Goal: Information Seeking & Learning: Learn about a topic

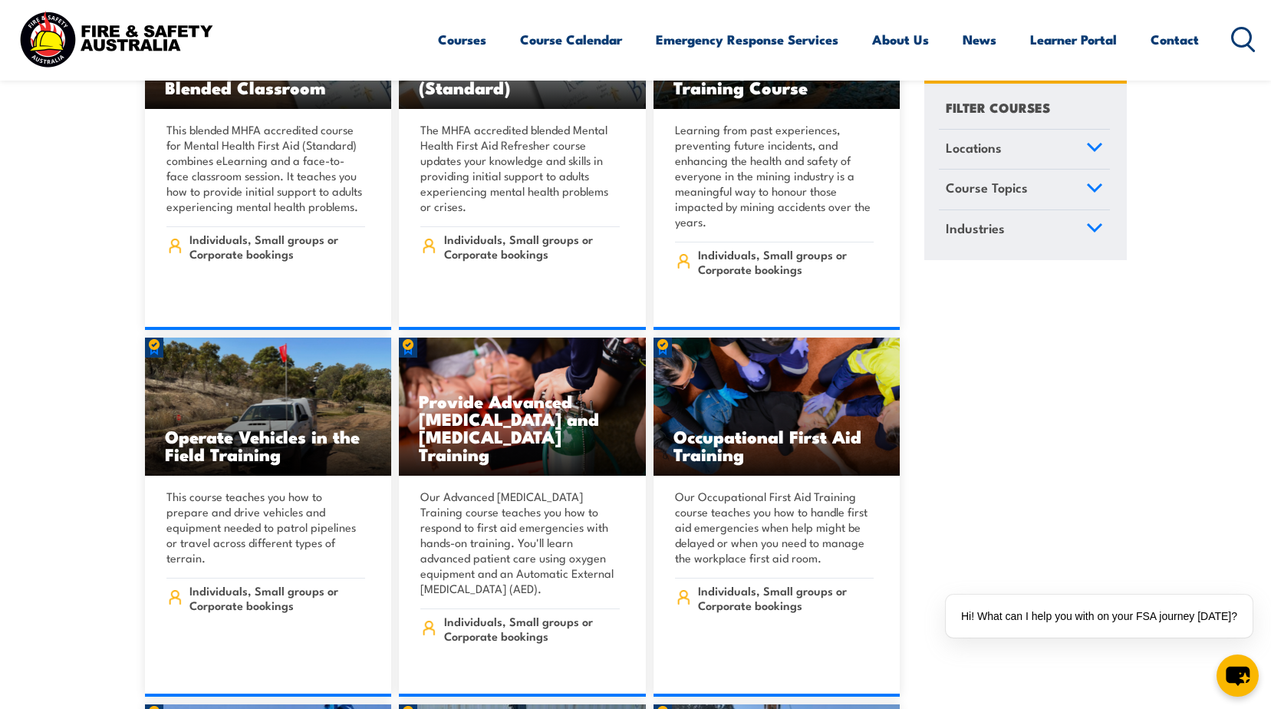
scroll to position [10888, 0]
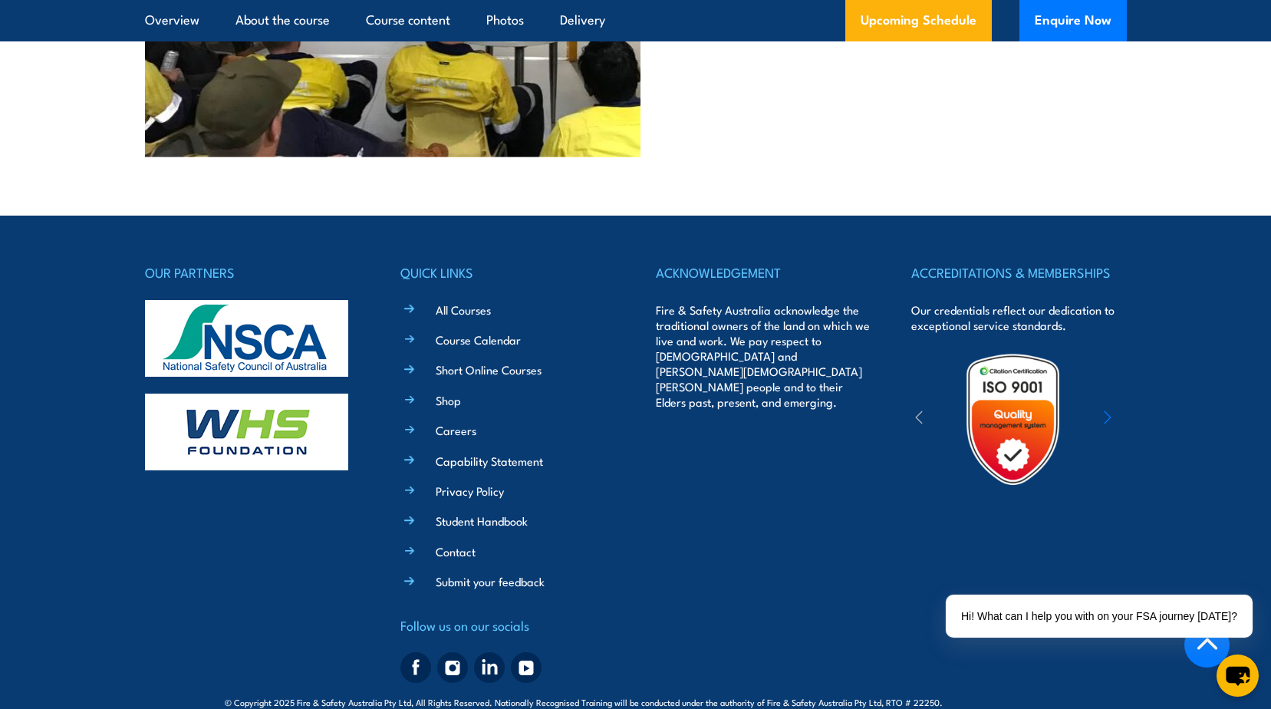
scroll to position [4326, 0]
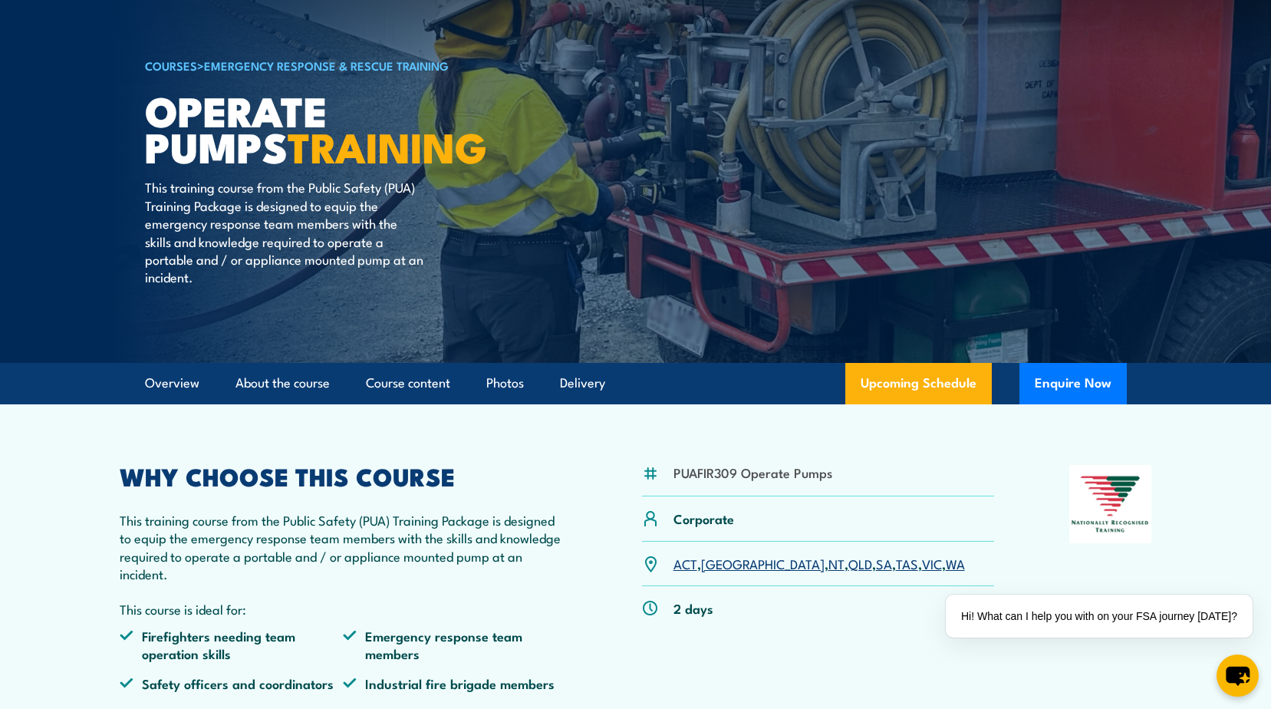
scroll to position [153, 0]
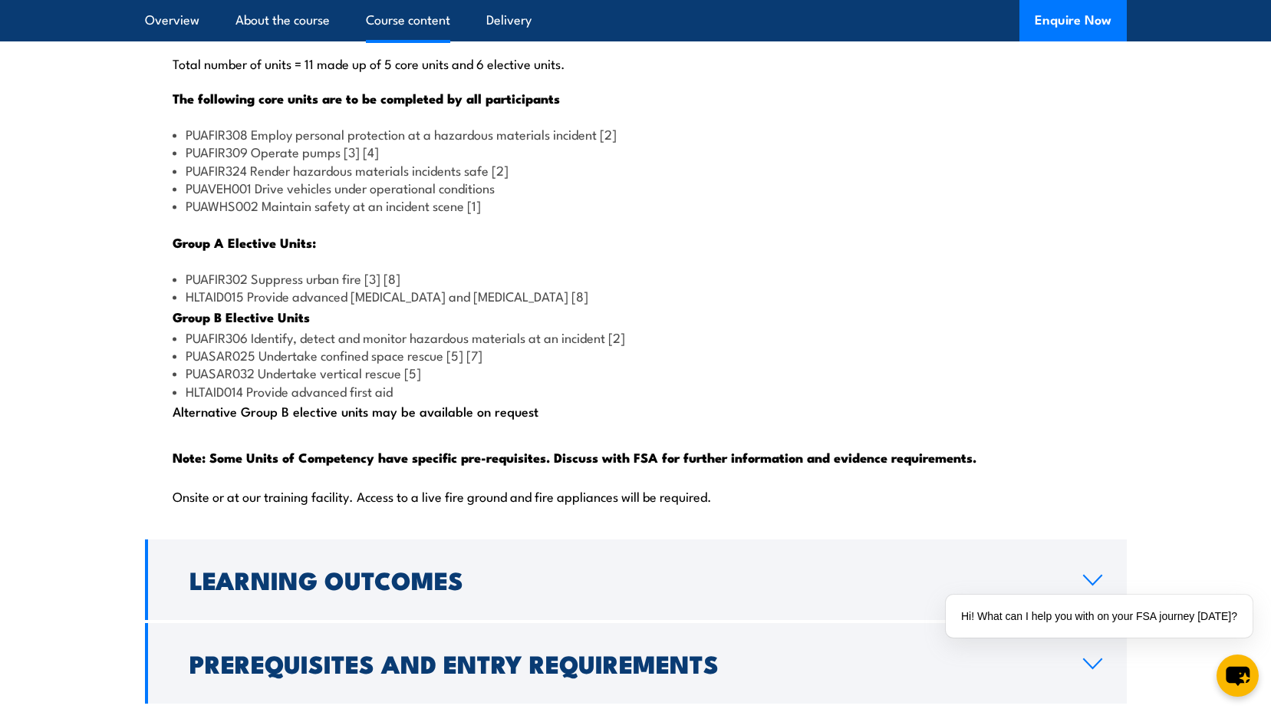
scroll to position [1457, 0]
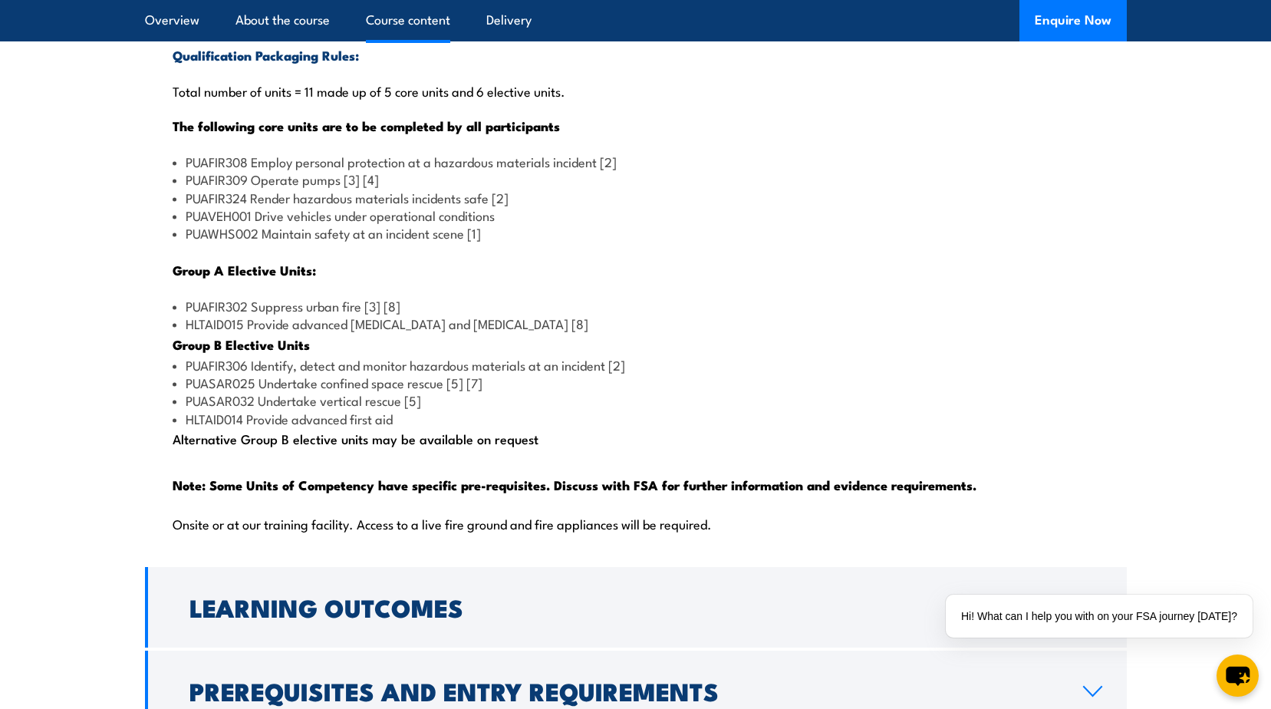
drag, startPoint x: 539, startPoint y: 475, endPoint x: 171, endPoint y: 399, distance: 375.6
click at [171, 399] on div "Qualification Packaging Rules: Total number of units = 11 made up of 5 core uni…" at bounding box center [635, 298] width 981 height 531
click at [852, 278] on p "Group A Elective Units:" at bounding box center [636, 269] width 926 height 16
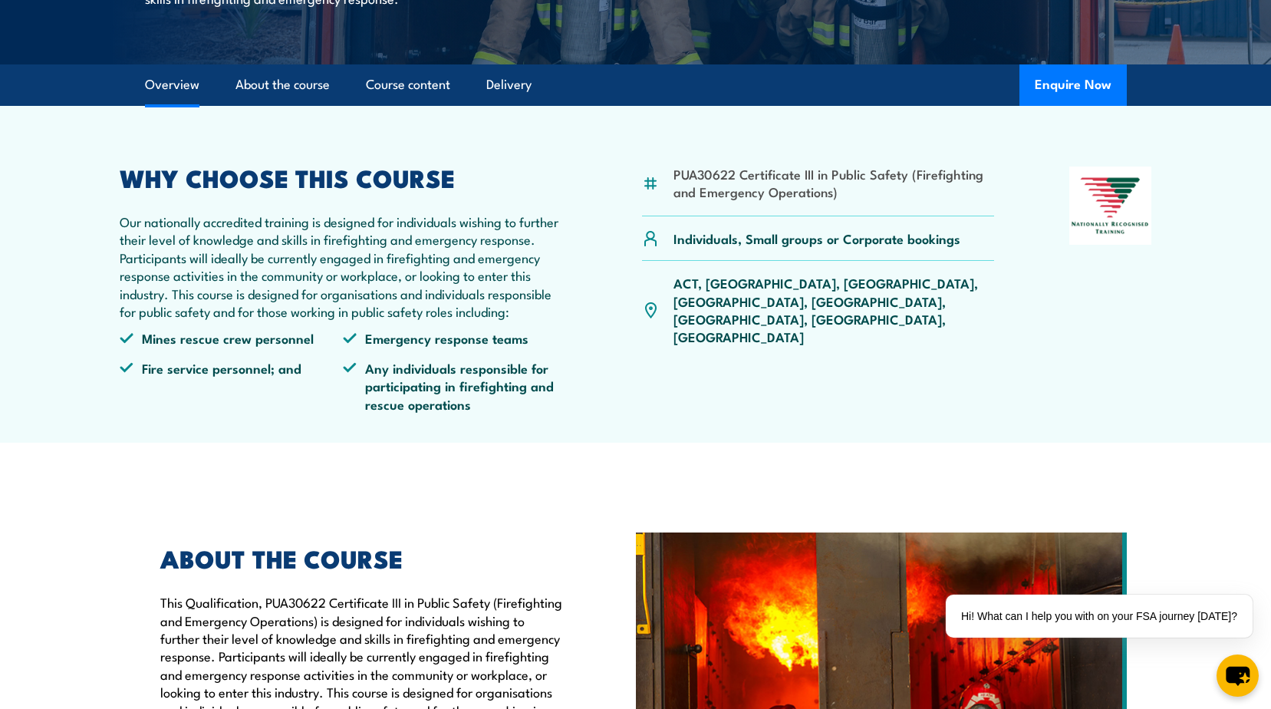
scroll to position [230, 0]
